Goal: Communication & Community: Answer question/provide support

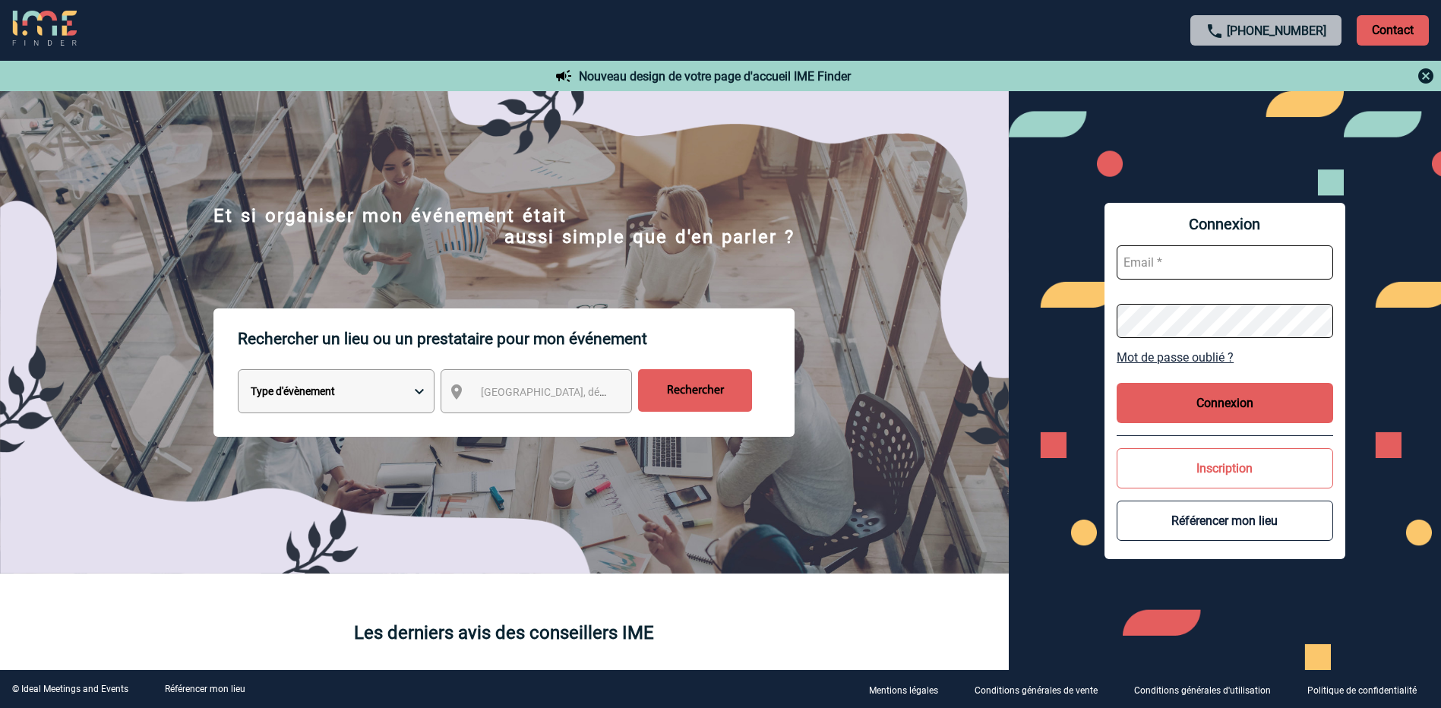
type input "morgane.doulle@rte-france.com"
click at [1225, 406] on button "Connexion" at bounding box center [1225, 403] width 216 height 40
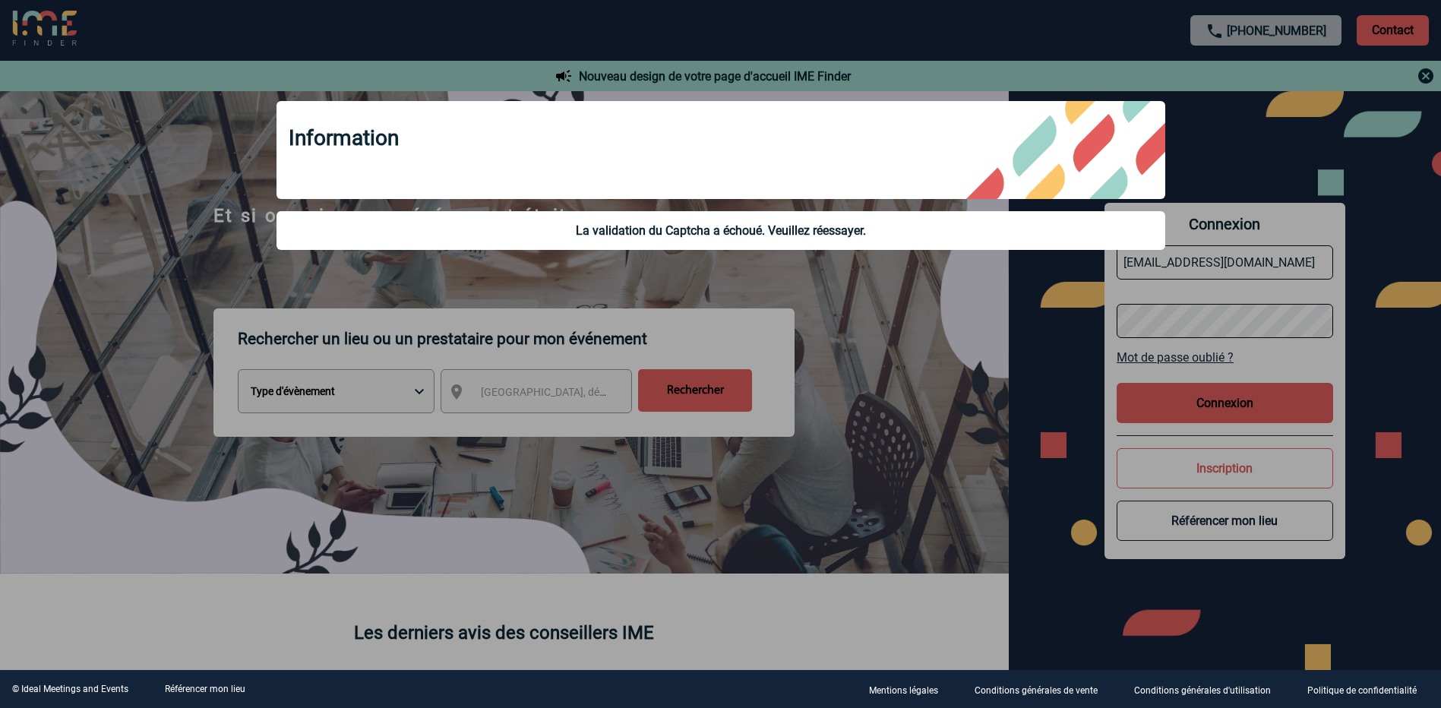
click at [1023, 390] on div at bounding box center [720, 354] width 1441 height 708
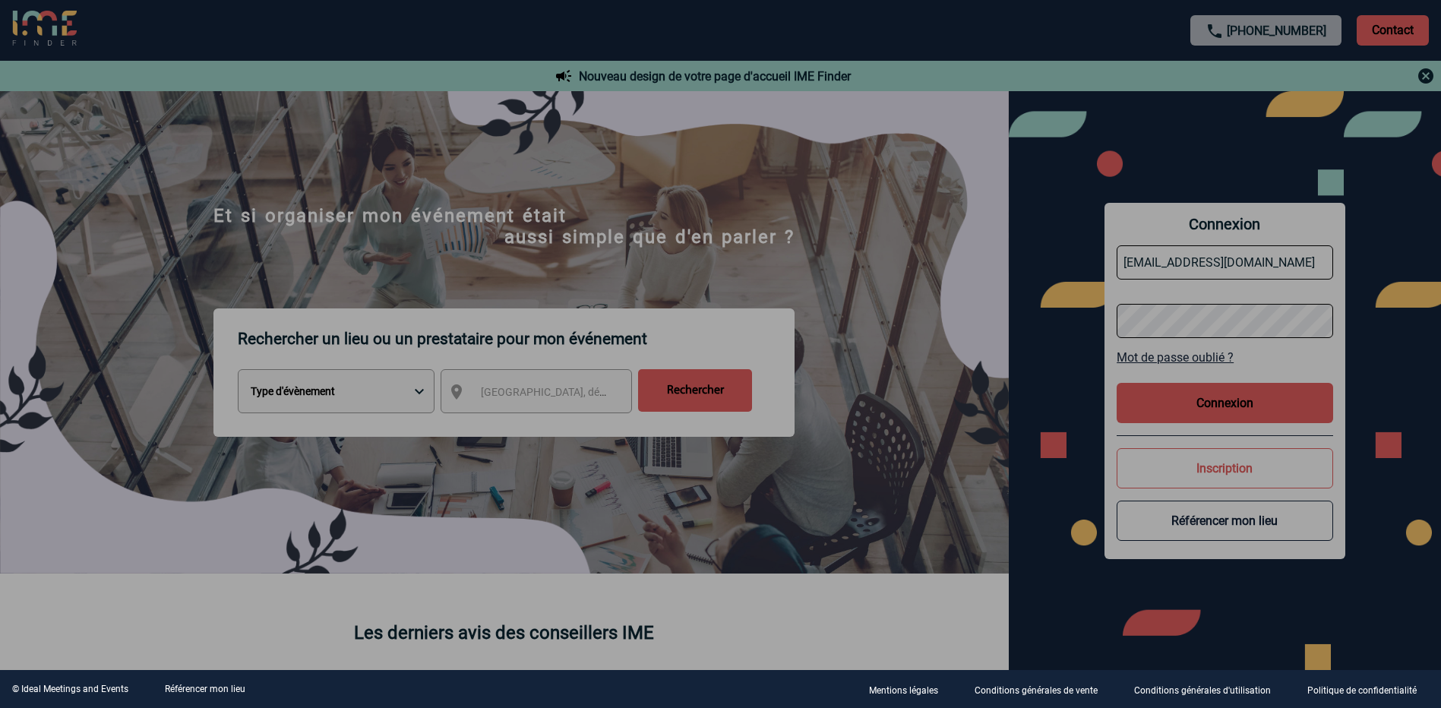
click at [1208, 406] on div at bounding box center [720, 354] width 1441 height 708
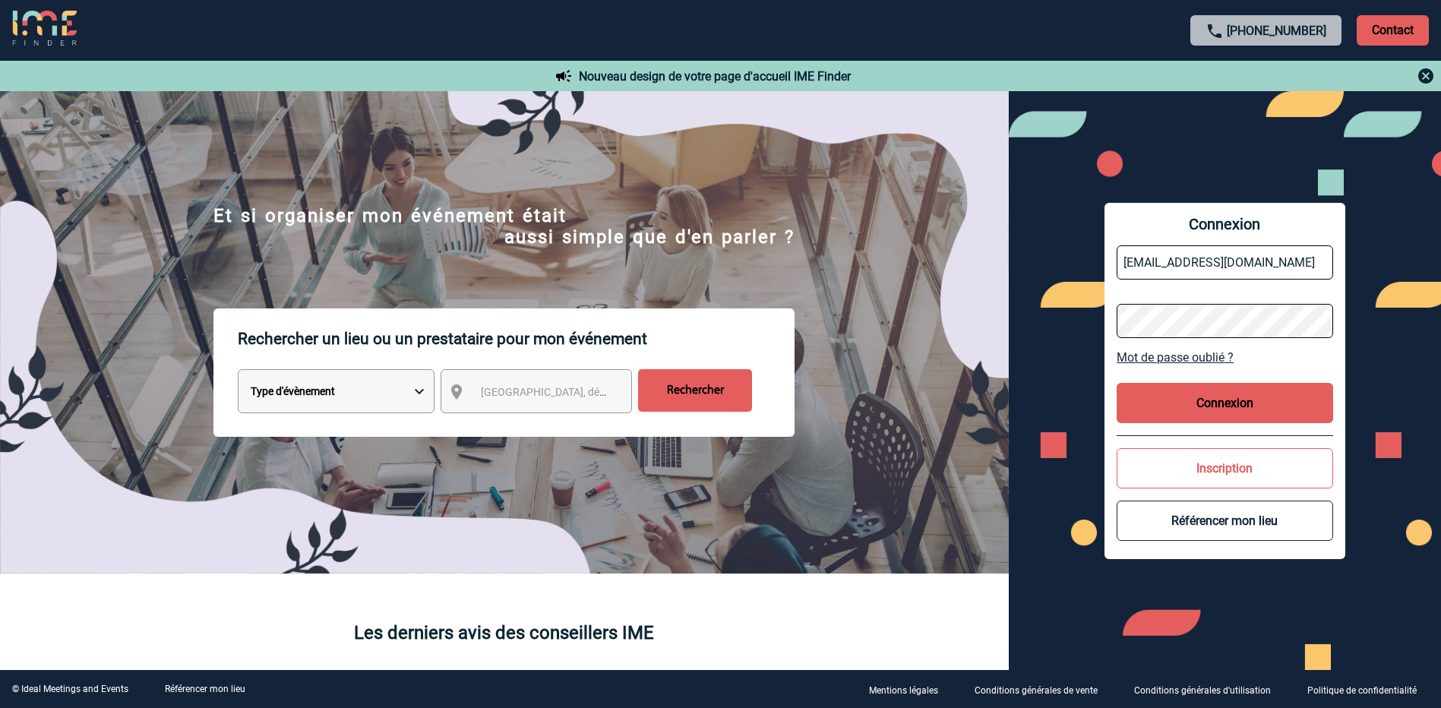
click at [1208, 406] on button "Connexion" at bounding box center [1225, 403] width 216 height 40
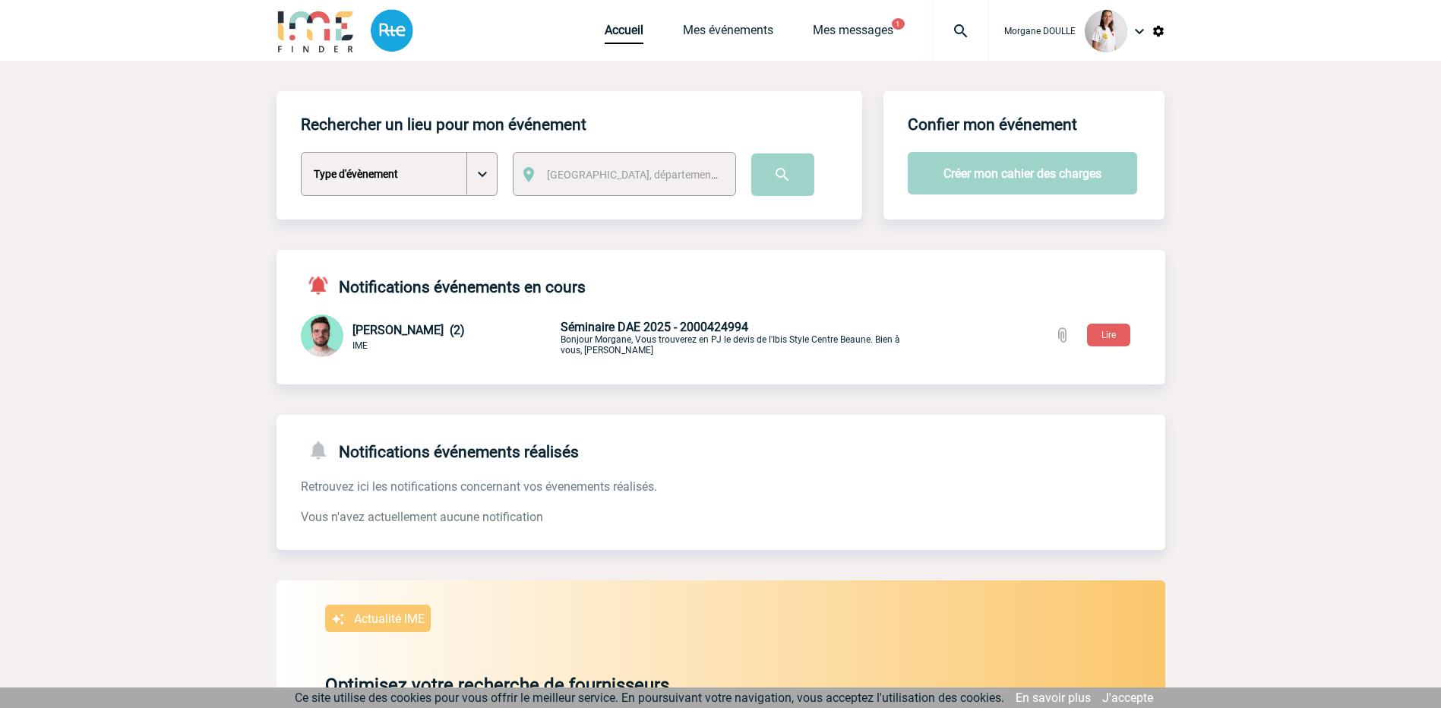
drag, startPoint x: 1107, startPoint y: 338, endPoint x: 1079, endPoint y: 340, distance: 28.2
click at [1107, 338] on button "Lire" at bounding box center [1108, 335] width 43 height 23
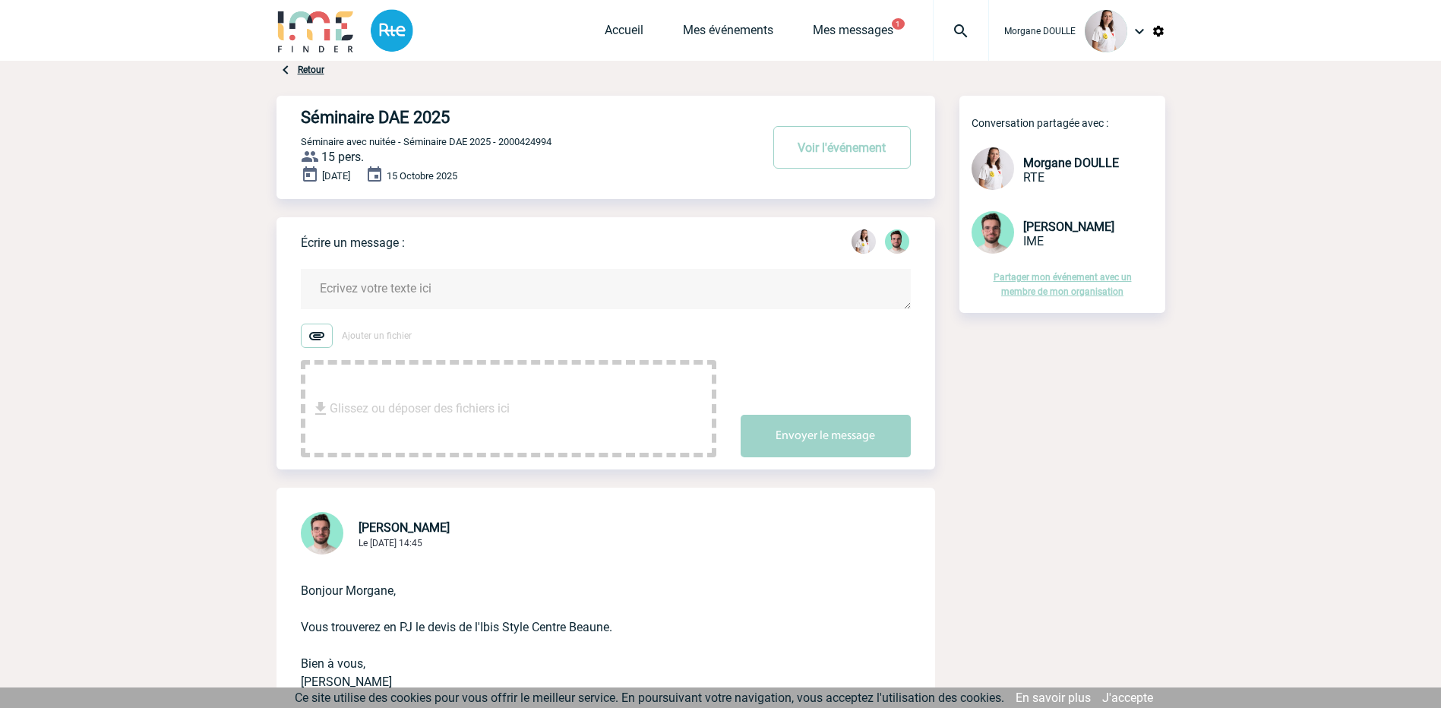
click at [343, 298] on textarea at bounding box center [606, 289] width 610 height 40
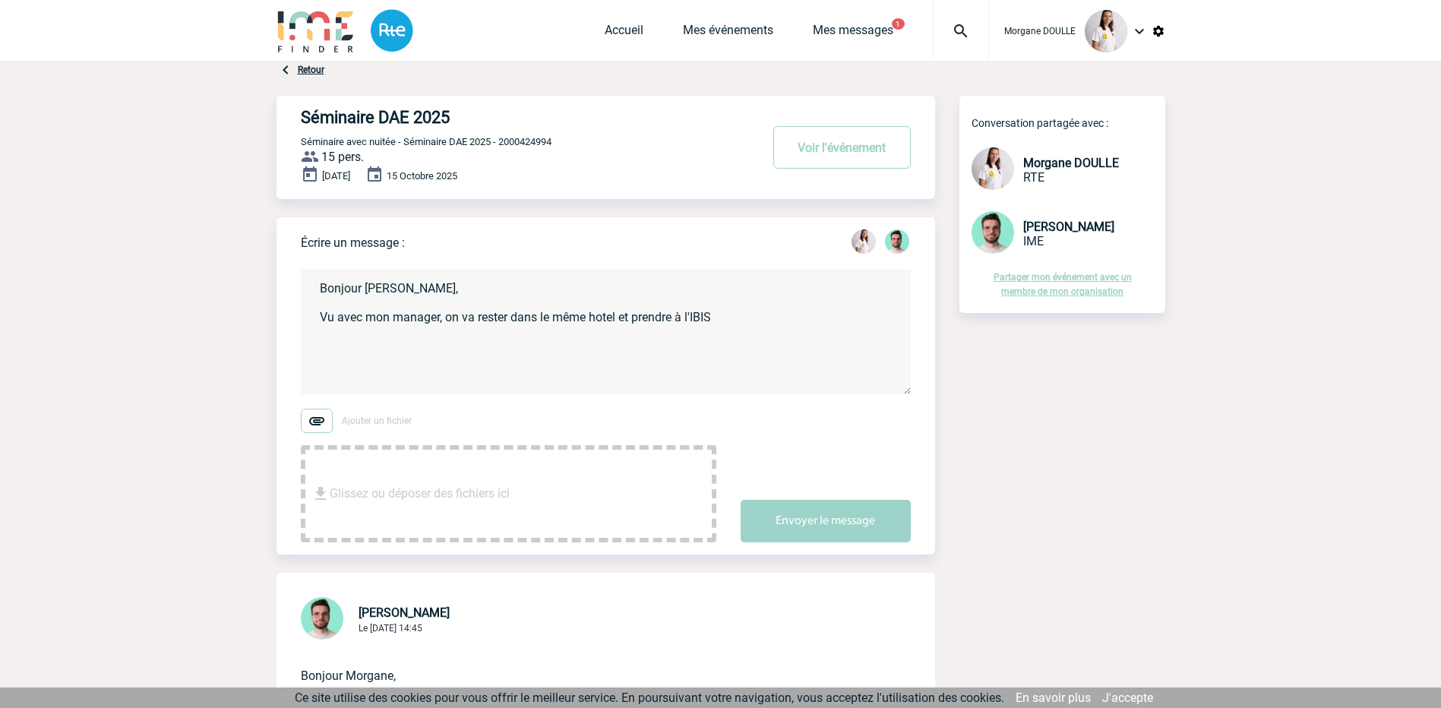
type textarea "Bonjour Benjamin, Vu avec mon manager, on va rester dans le même hotel et prend…"
